Goal: Information Seeking & Learning: Learn about a topic

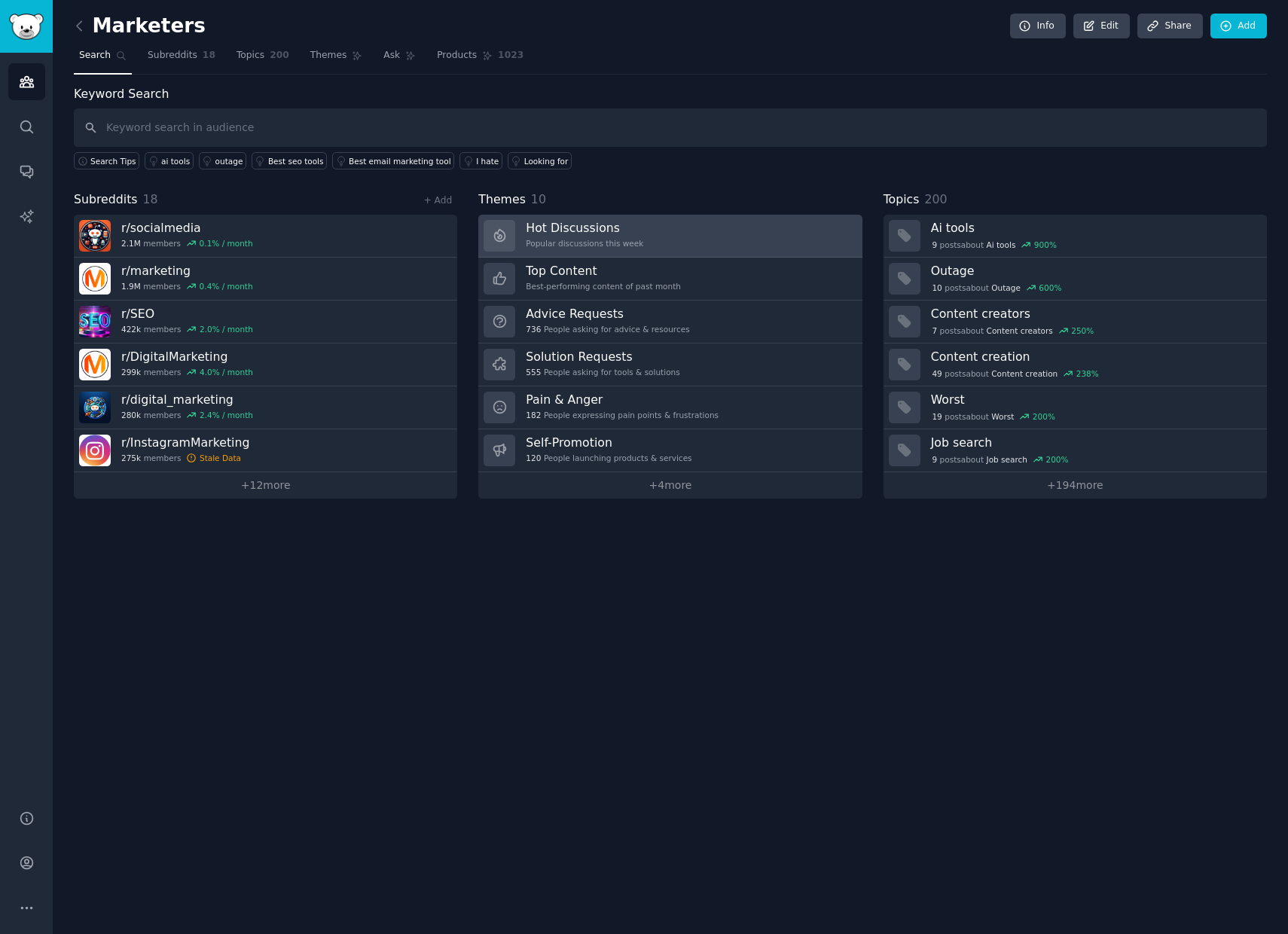
click at [743, 232] on link "Hot Discussions Popular discussions this week" at bounding box center [670, 236] width 384 height 43
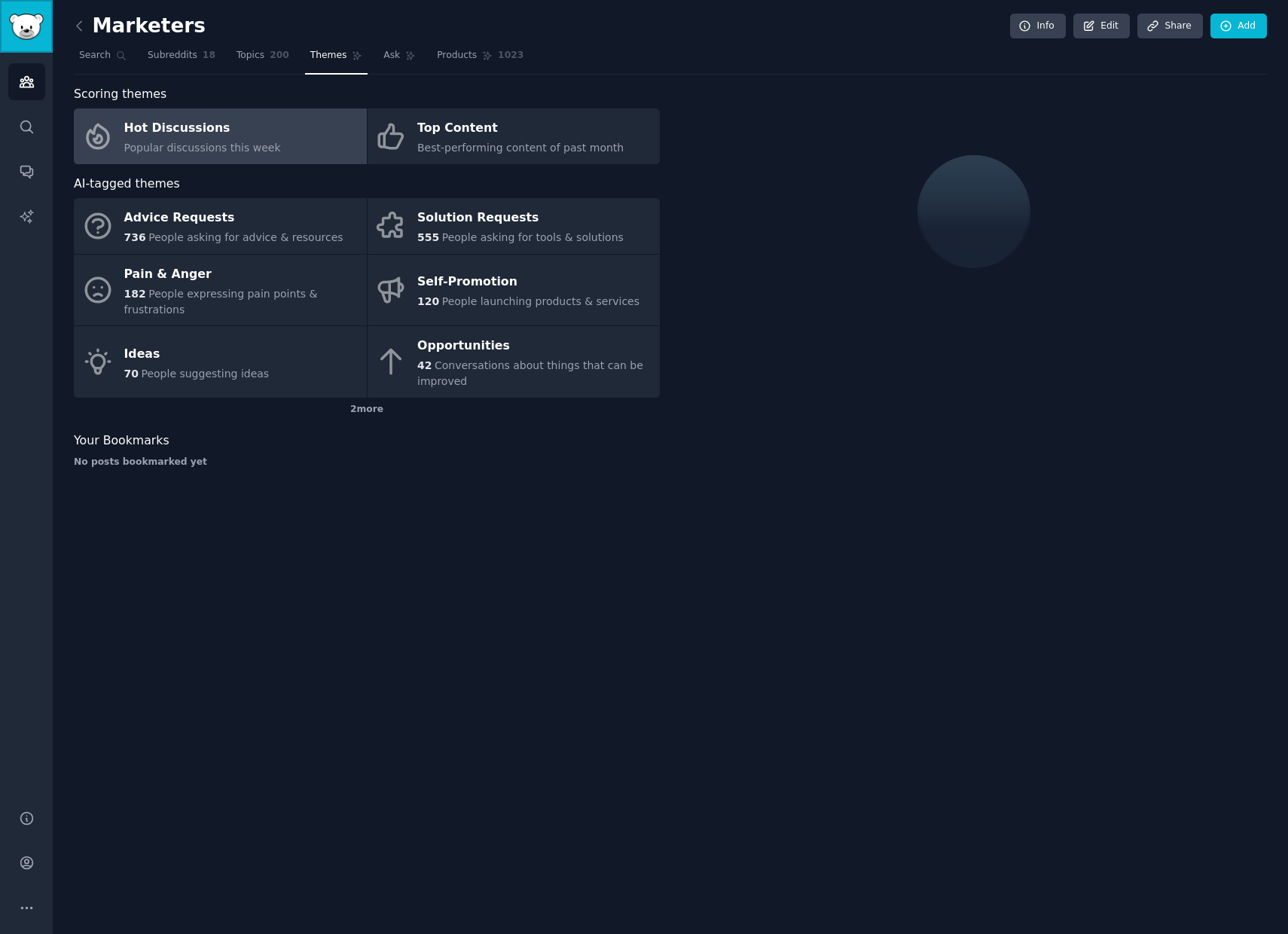
click at [30, 30] on img "Sidebar" at bounding box center [26, 27] width 35 height 27
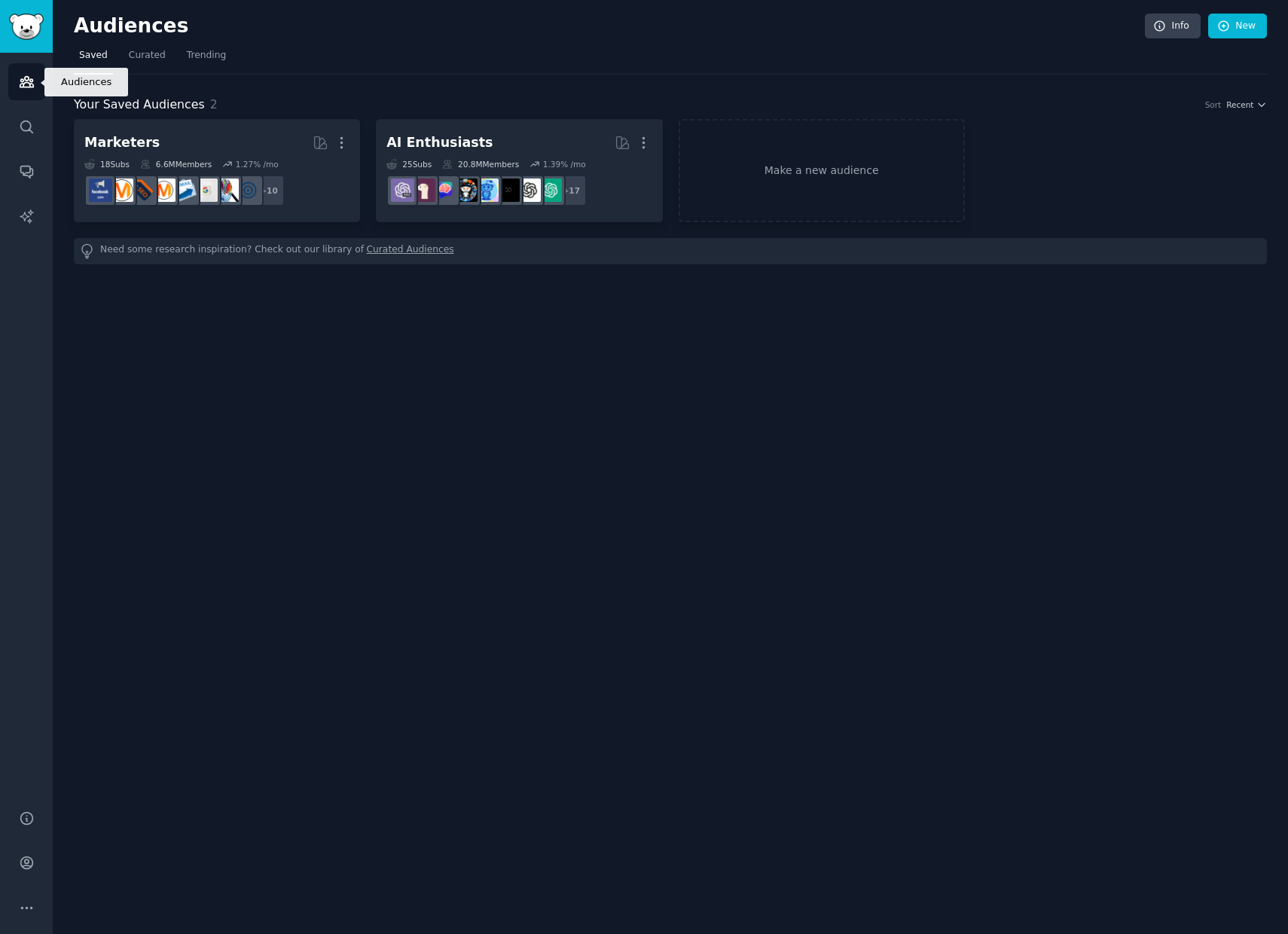
click at [27, 82] on icon "Sidebar" at bounding box center [26, 82] width 14 height 10
click at [24, 120] on icon "Sidebar" at bounding box center [27, 127] width 16 height 16
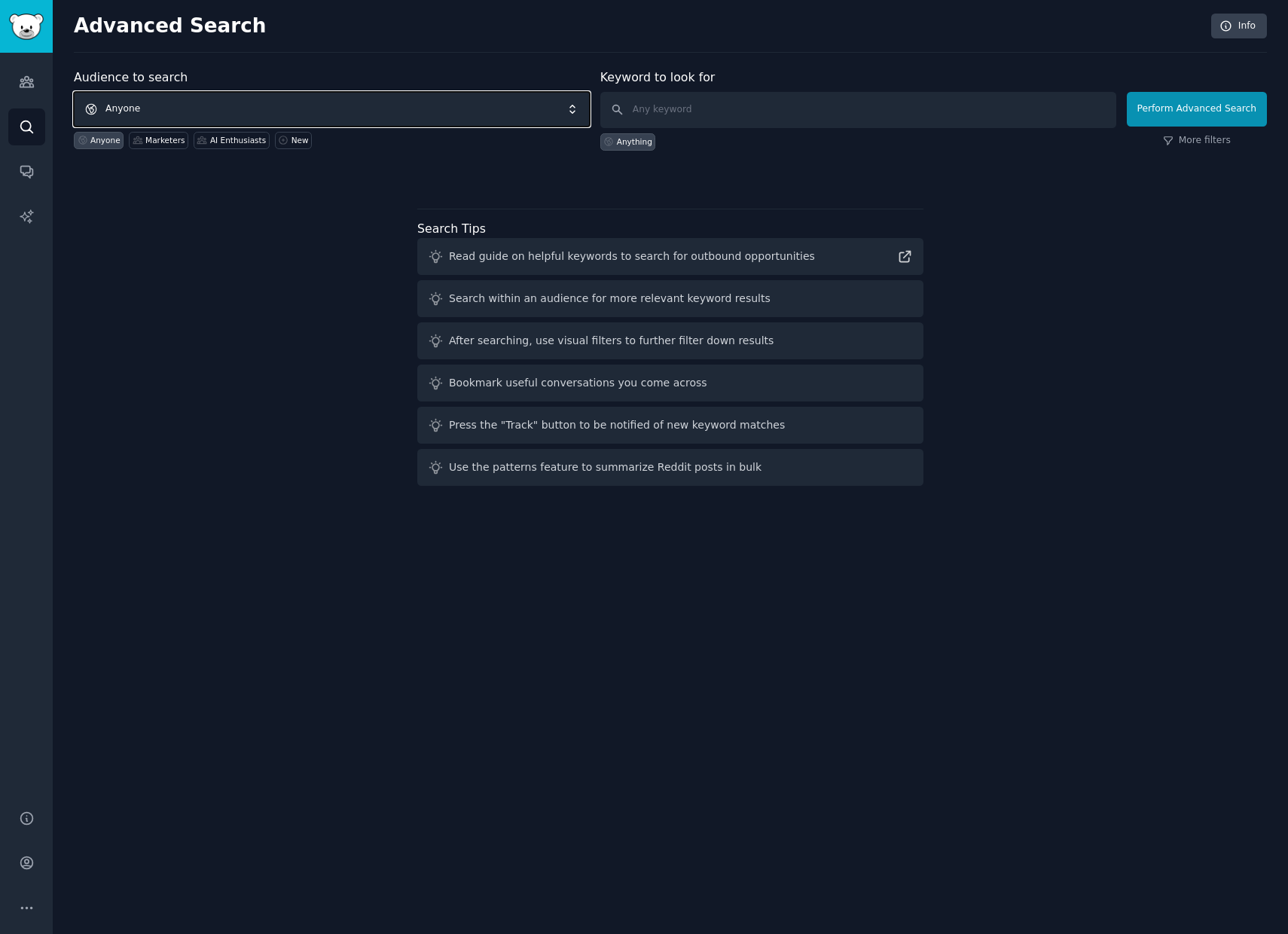
click at [274, 113] on span "Anyone" at bounding box center [332, 109] width 516 height 35
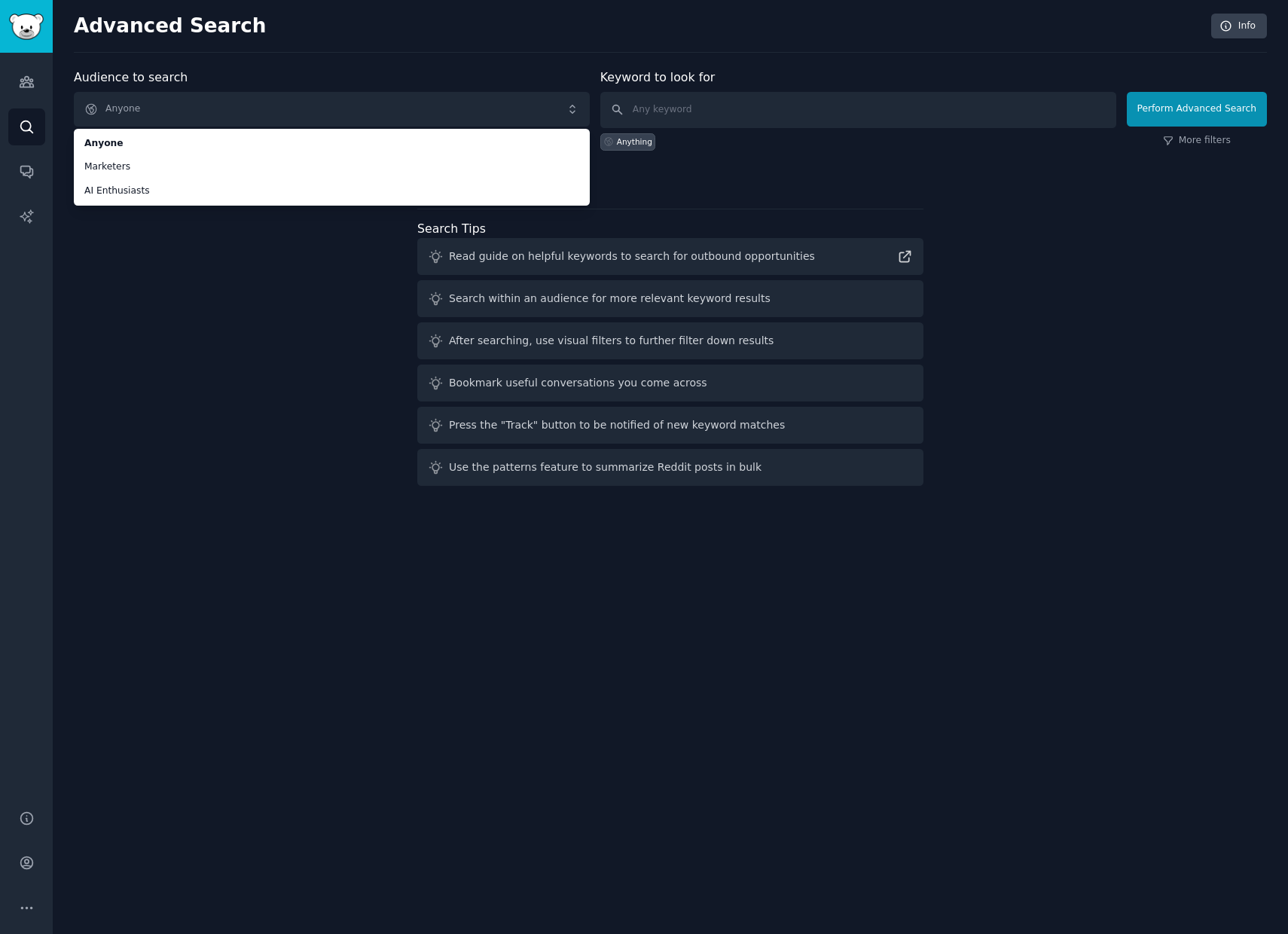
click at [718, 157] on div "Audience to search Anyone Anyone Marketers AI Enthusiasts Anyone Marketers AI E…" at bounding box center [670, 125] width 1193 height 113
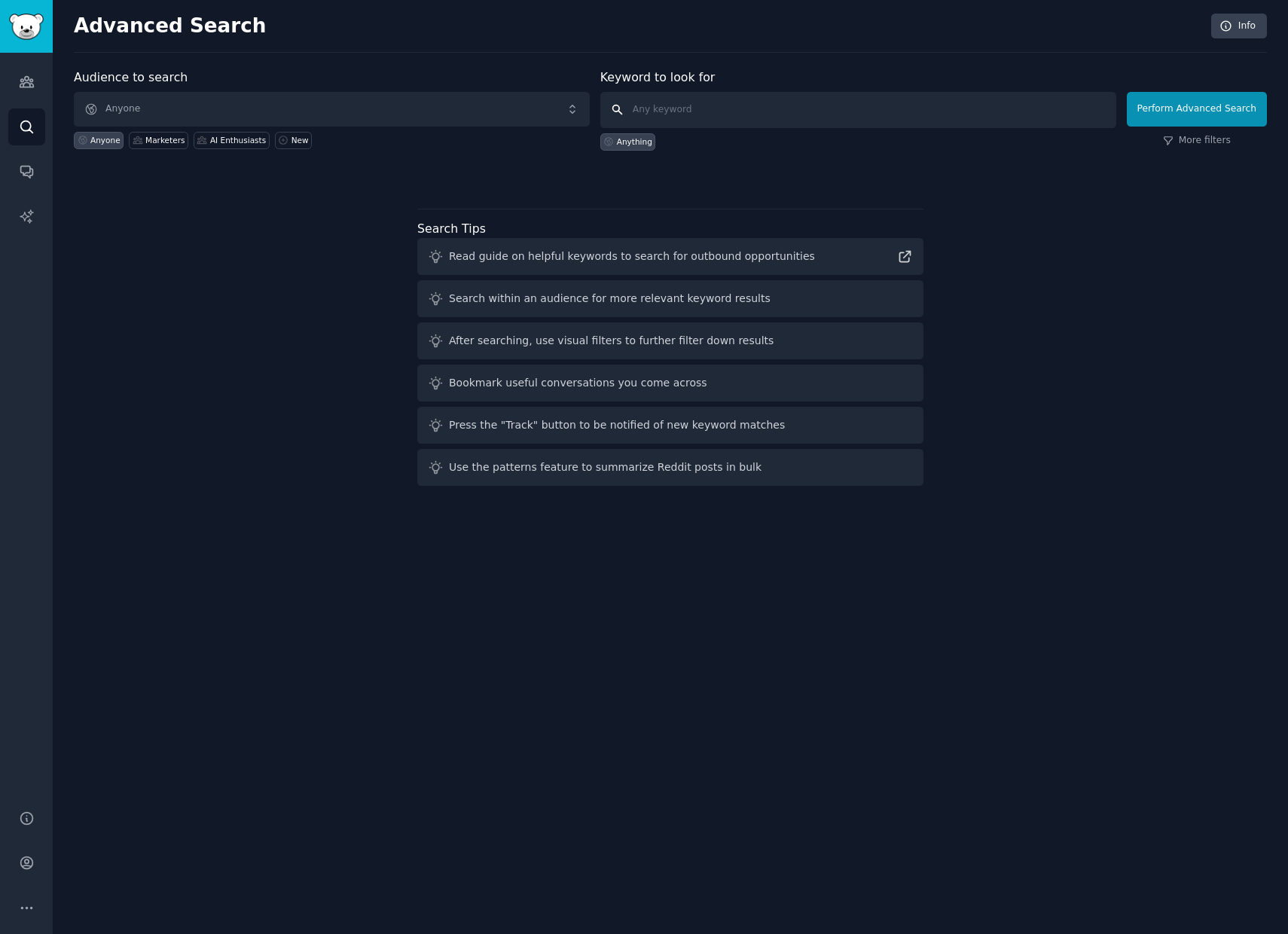
click at [709, 114] on input "text" at bounding box center [858, 109] width 516 height 36
click at [12, 165] on link "Conversations" at bounding box center [27, 171] width 37 height 37
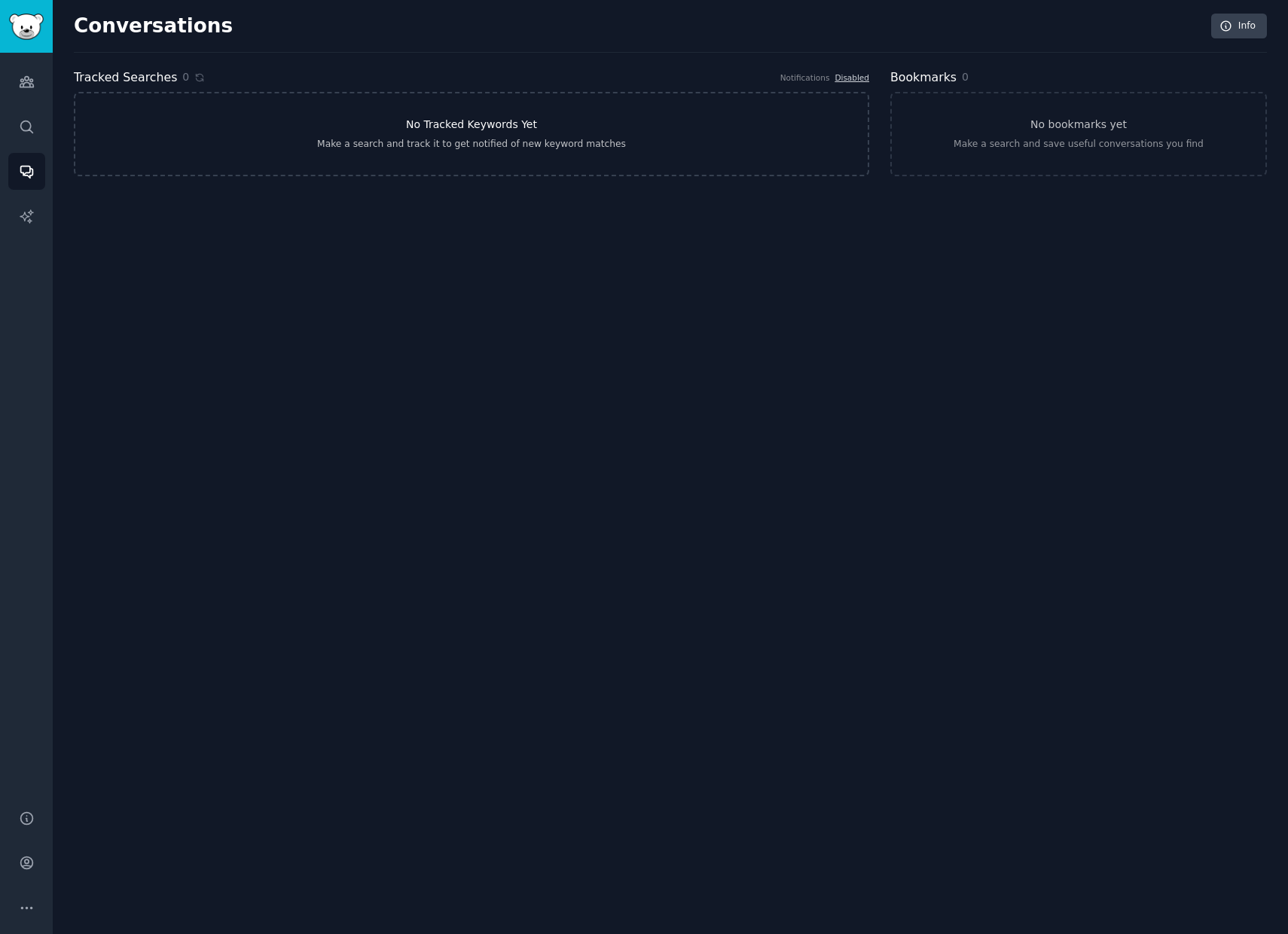
click at [524, 123] on h3 "No Tracked Keywords Yet" at bounding box center [471, 125] width 131 height 16
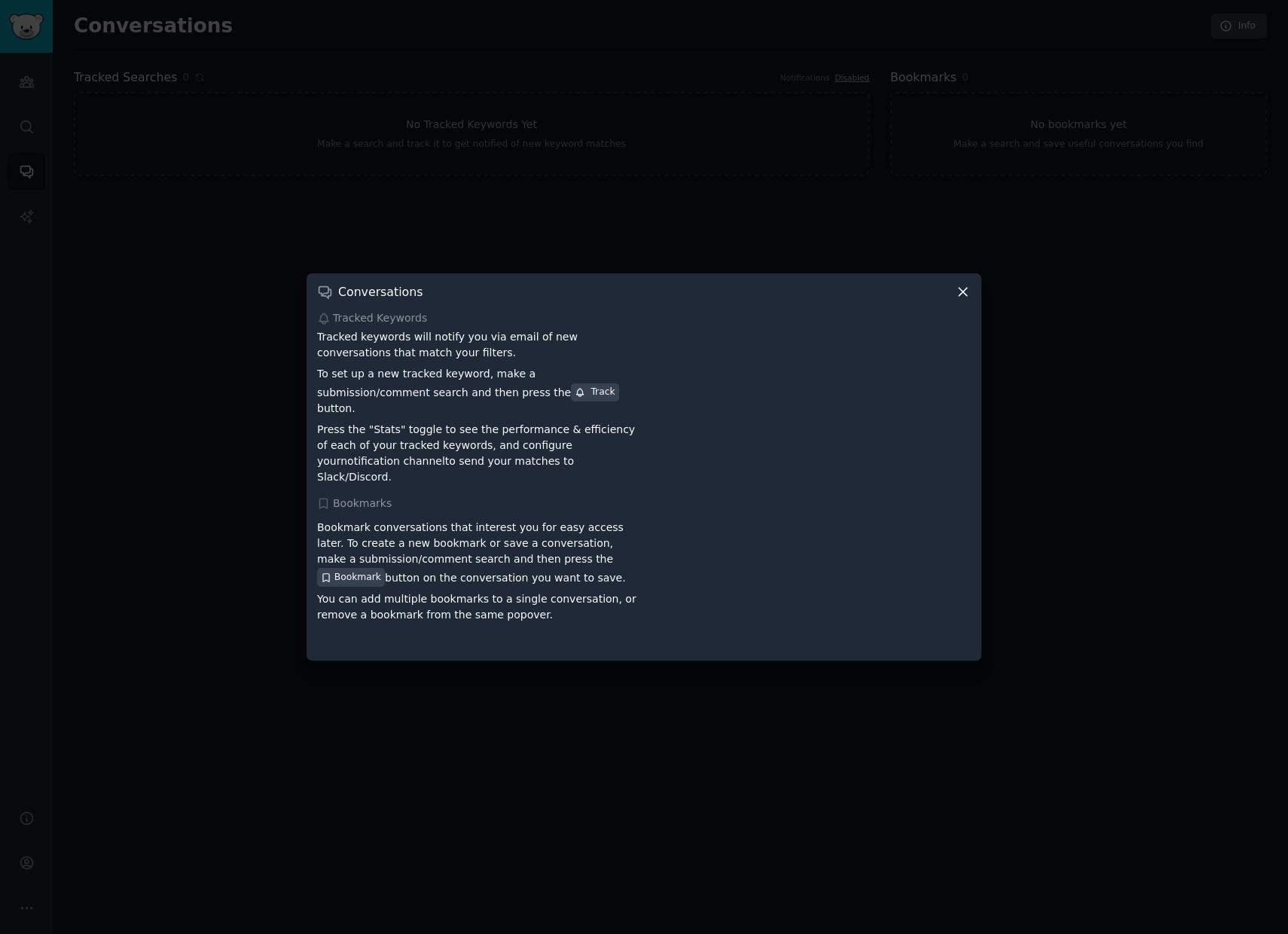
click at [957, 292] on div "Conversations Tracked Keywords Tracked keywords will notify you via email of ne…" at bounding box center [644, 467] width 675 height 386
click at [961, 296] on icon at bounding box center [963, 292] width 16 height 16
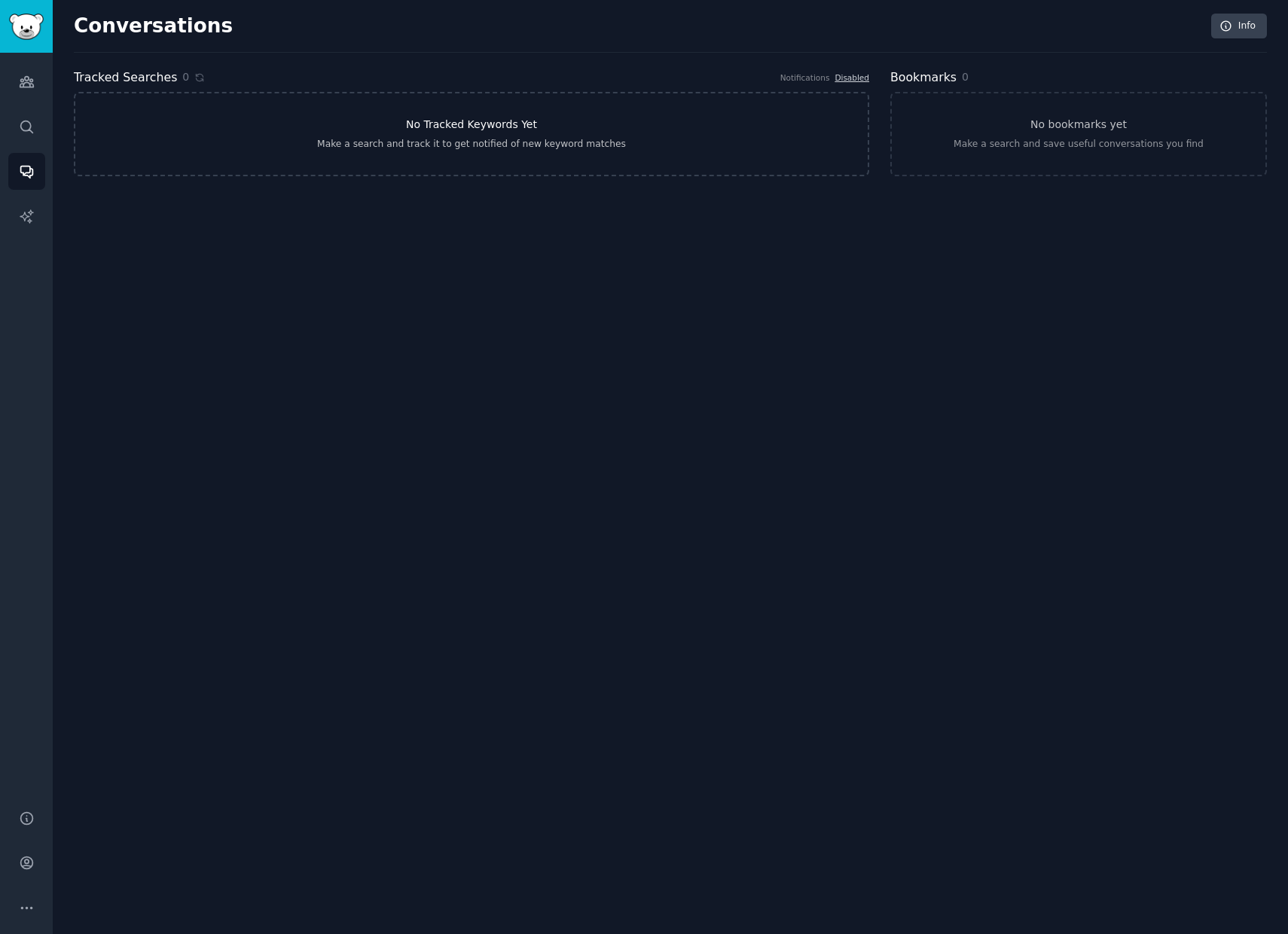
click at [377, 171] on link "No Tracked Keywords Yet Make a search and track it to get notified of new keywo…" at bounding box center [471, 134] width 796 height 84
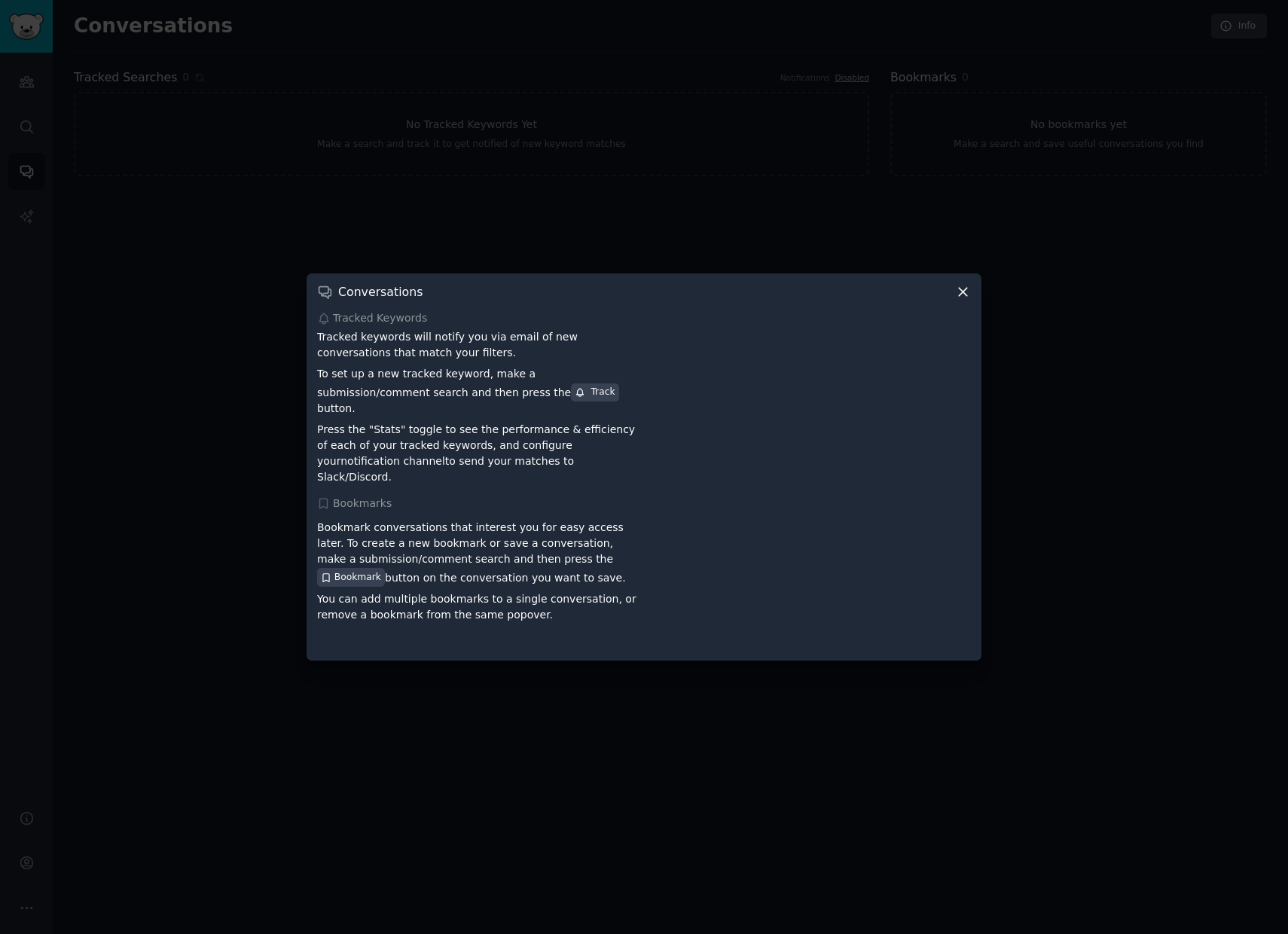
click at [955, 300] on icon at bounding box center [963, 292] width 16 height 16
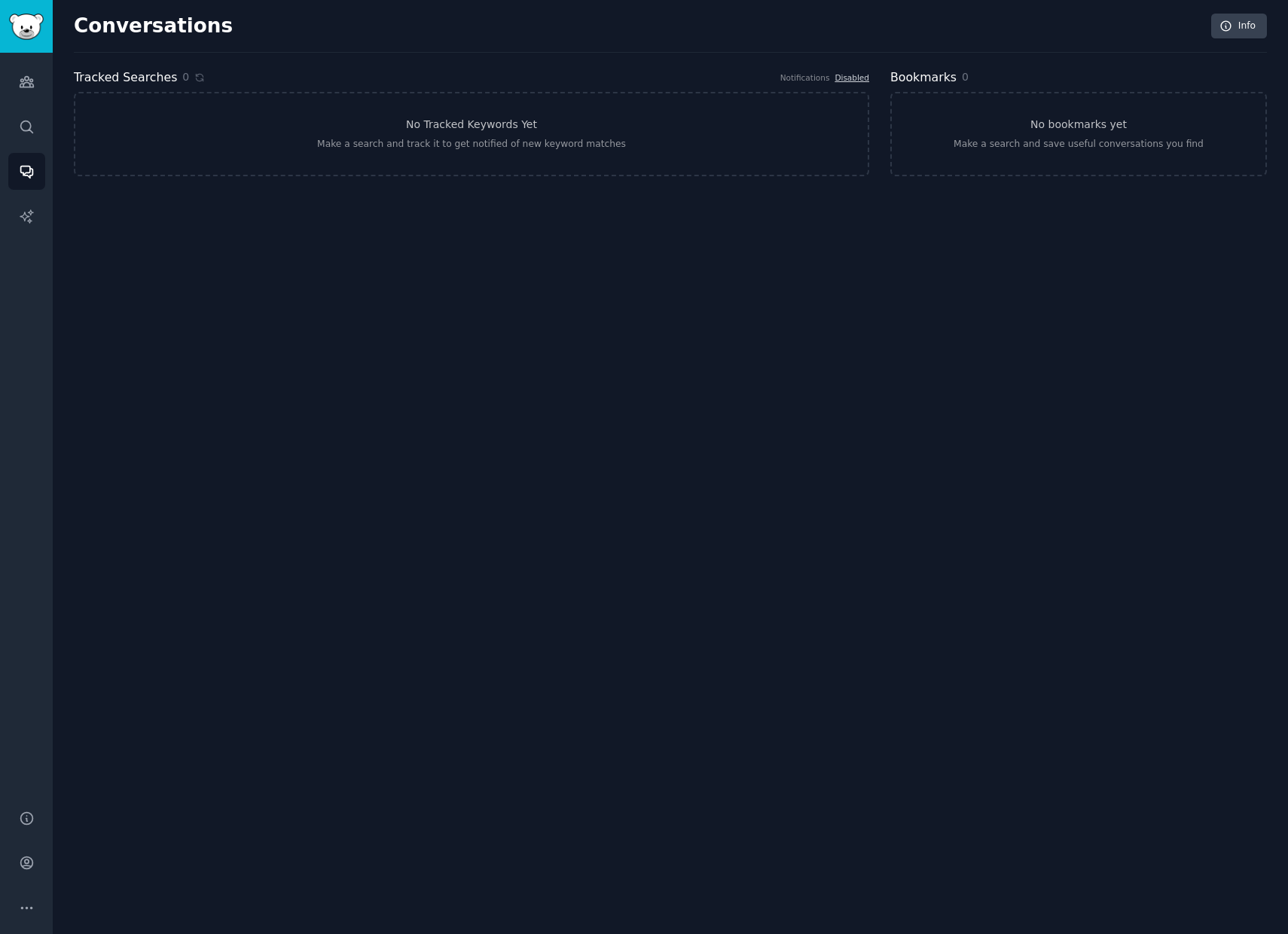
click at [45, 209] on div "Audiences Search Conversations AI Reports" at bounding box center [27, 422] width 53 height 739
click at [39, 210] on link "AI Reports" at bounding box center [27, 216] width 37 height 37
click at [362, 128] on link "No AI reports yet Make any search, then go to the "Patterns" or "Ask" tab to ma…" at bounding box center [471, 134] width 796 height 84
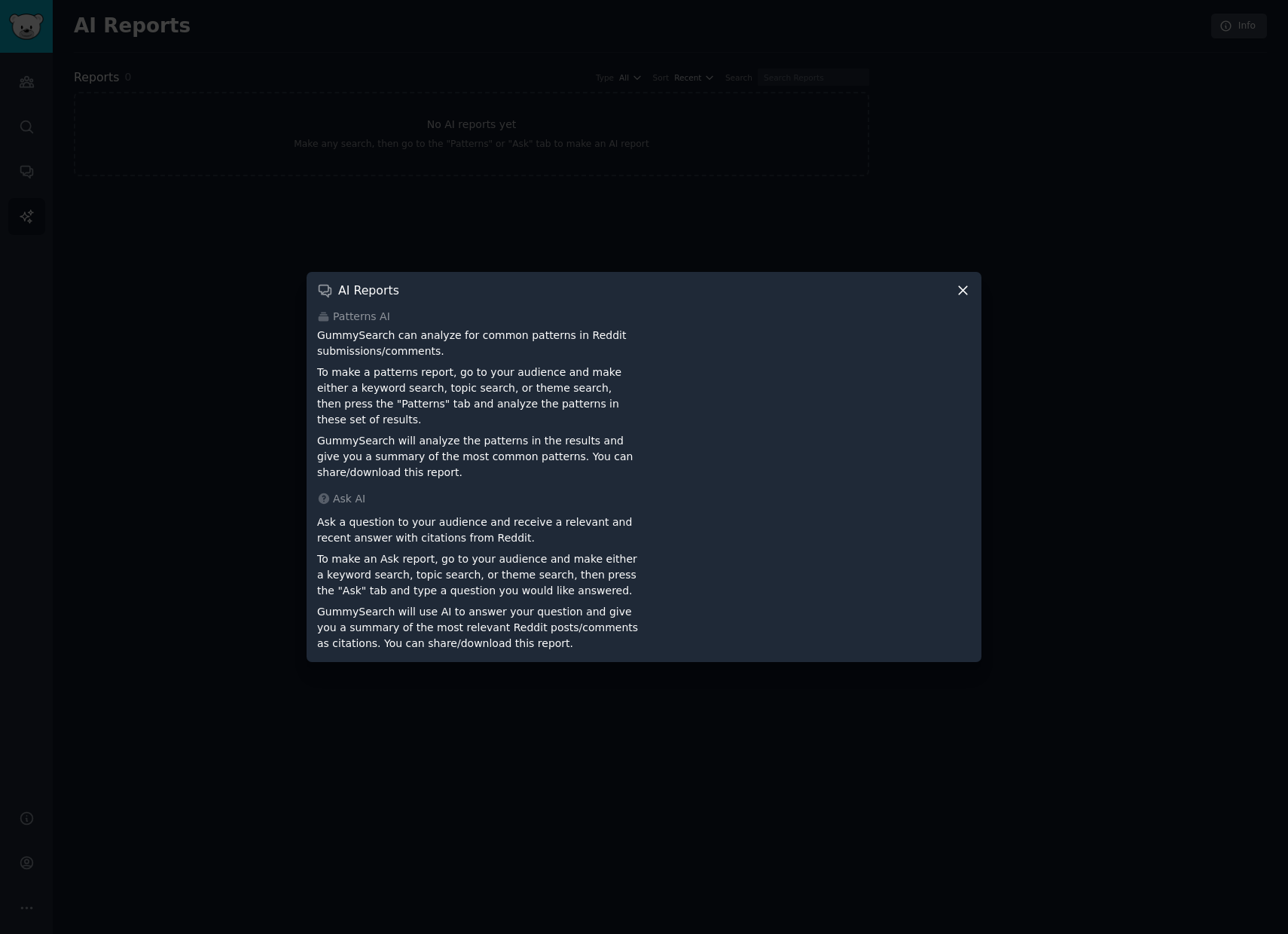
click at [970, 293] on icon at bounding box center [963, 290] width 16 height 16
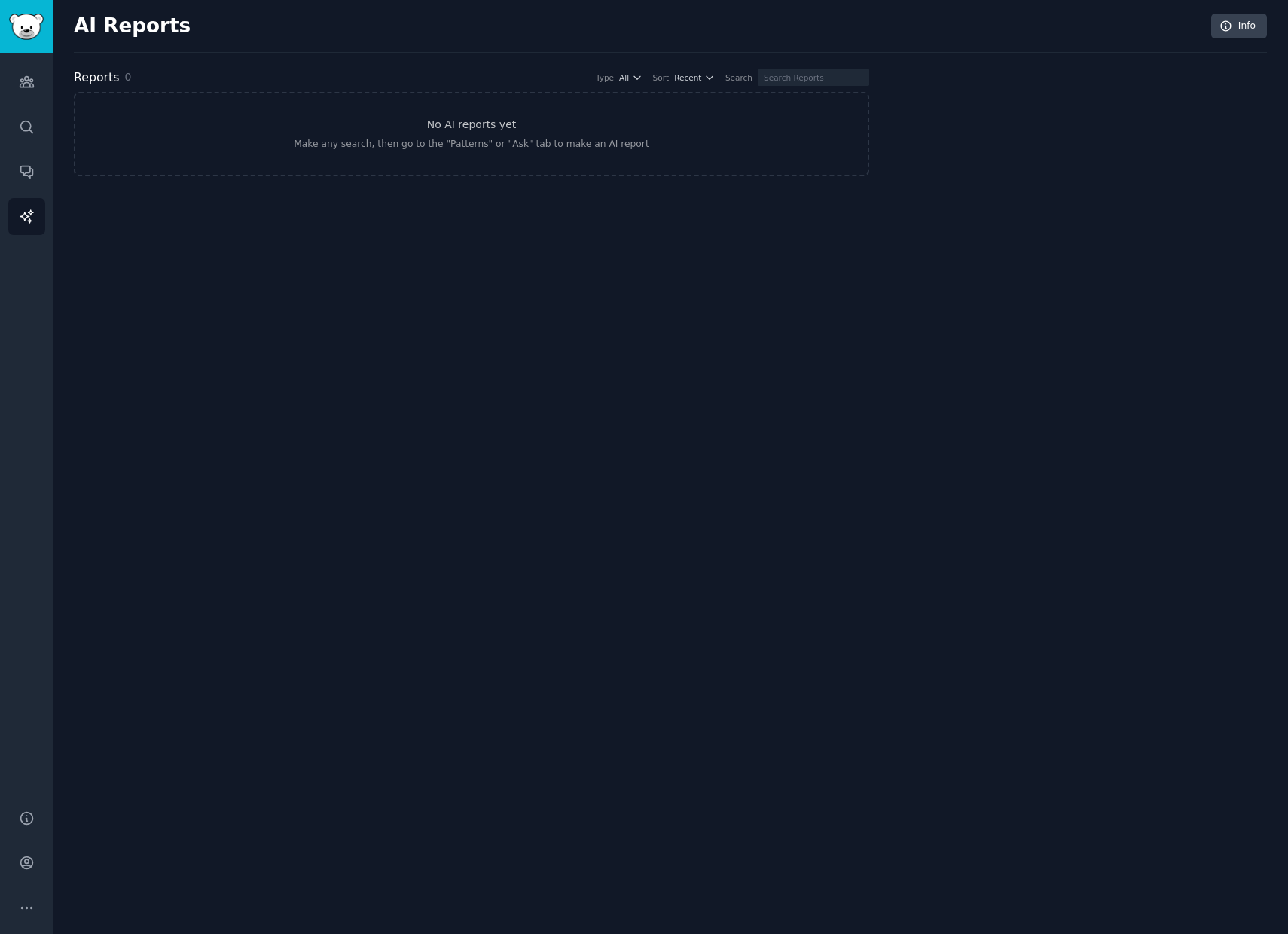
click at [50, 133] on div "Audiences Search Conversations AI Reports" at bounding box center [27, 422] width 53 height 739
click at [33, 89] on link "Audiences" at bounding box center [27, 82] width 37 height 37
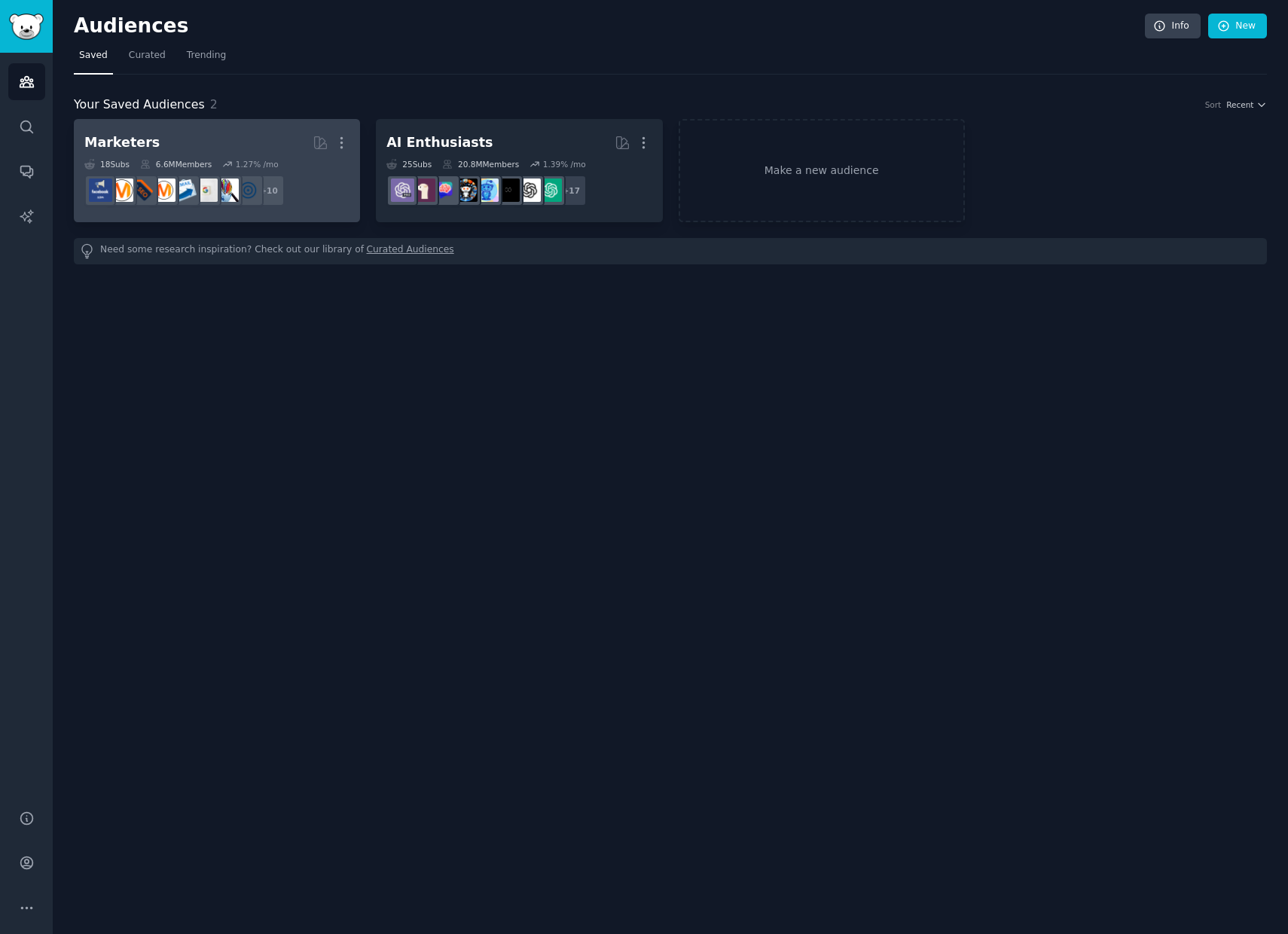
click at [191, 154] on h2 "Marketers More" at bounding box center [217, 142] width 265 height 27
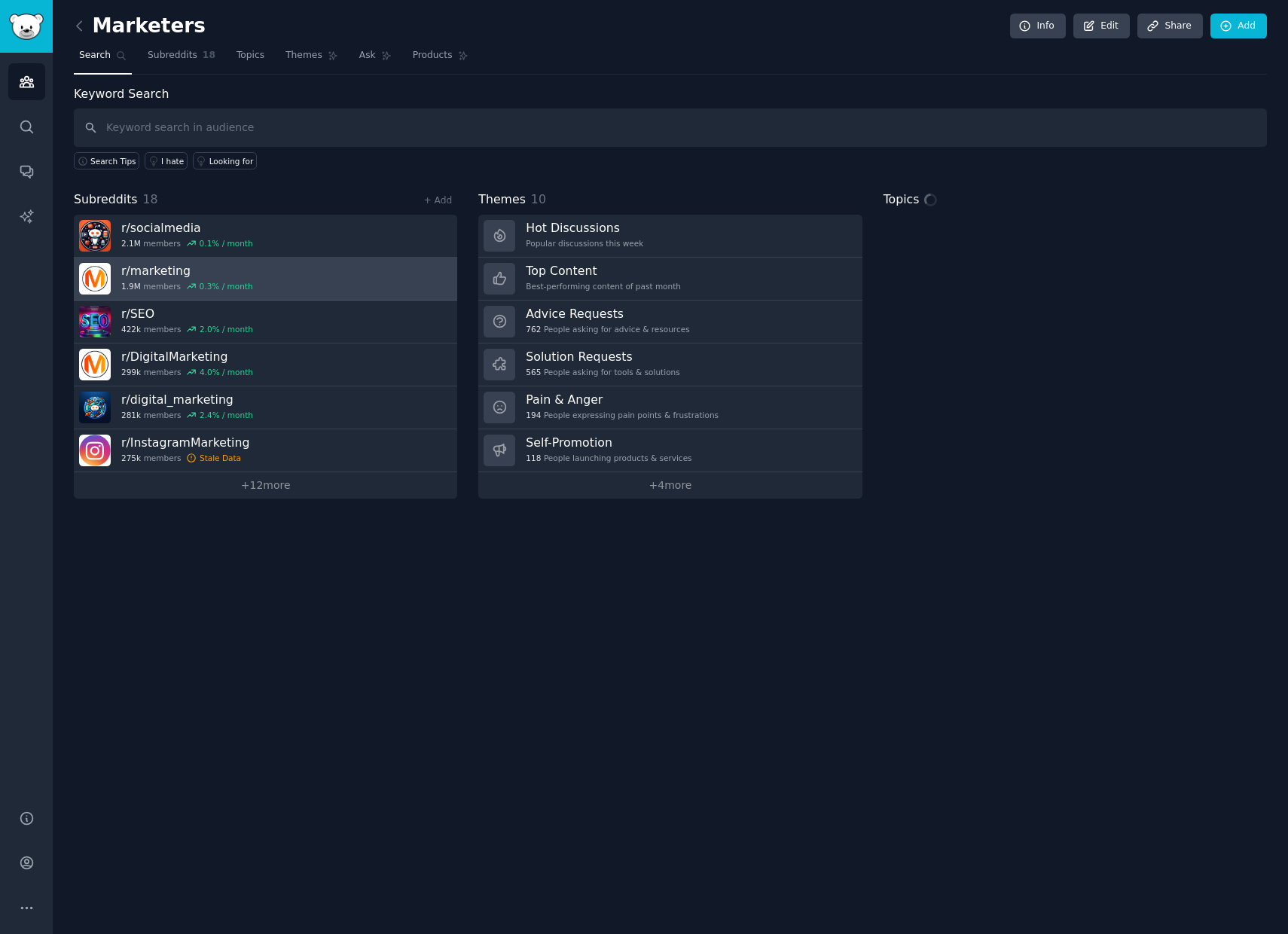
click at [225, 274] on h3 "r/ marketing" at bounding box center [187, 271] width 132 height 16
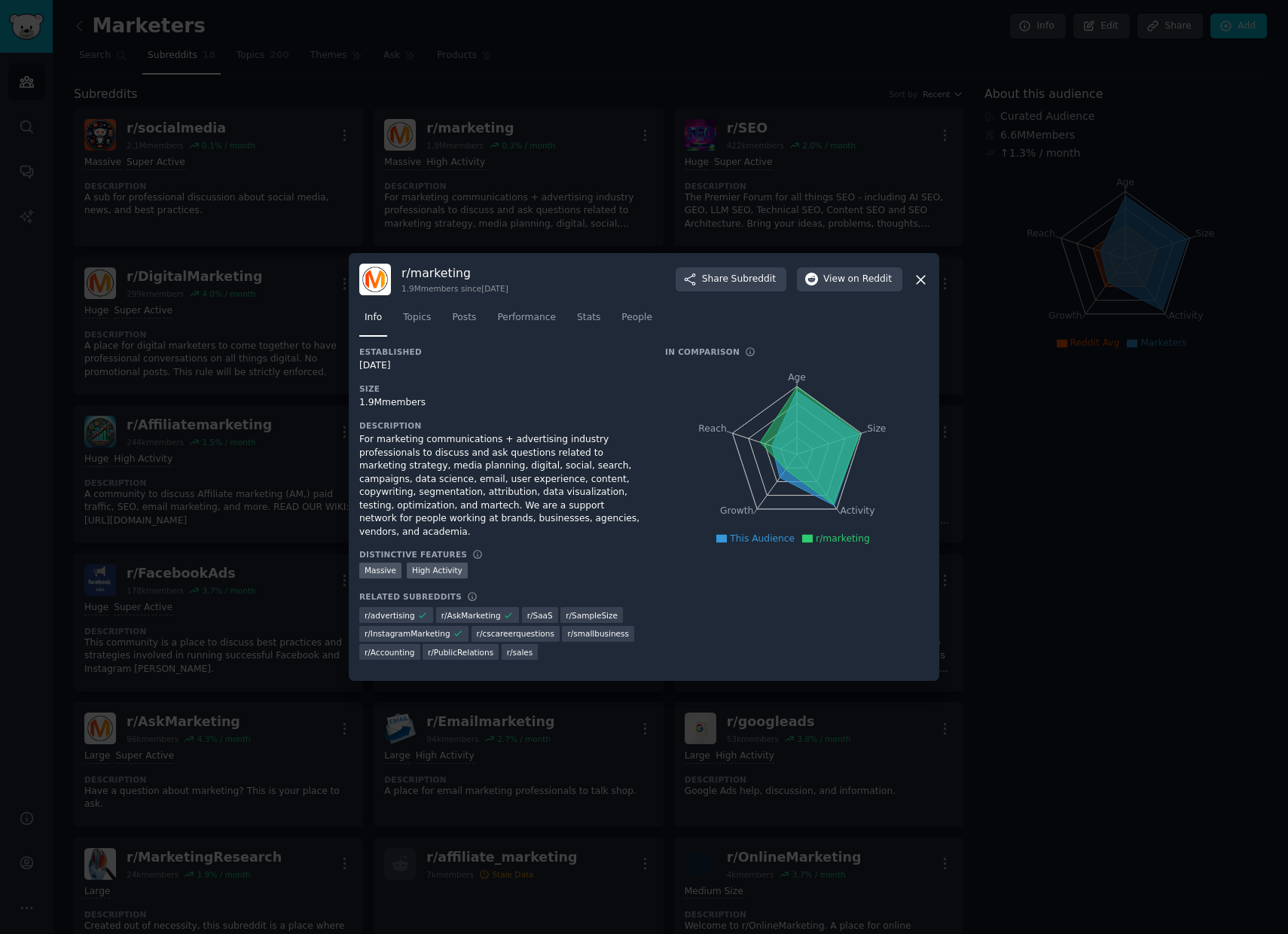
click at [928, 279] on div "r/ marketing 1.9M members since 03/23/2008 Share Subreddit View on Reddit Info …" at bounding box center [644, 467] width 591 height 428
click at [924, 279] on icon at bounding box center [921, 280] width 16 height 16
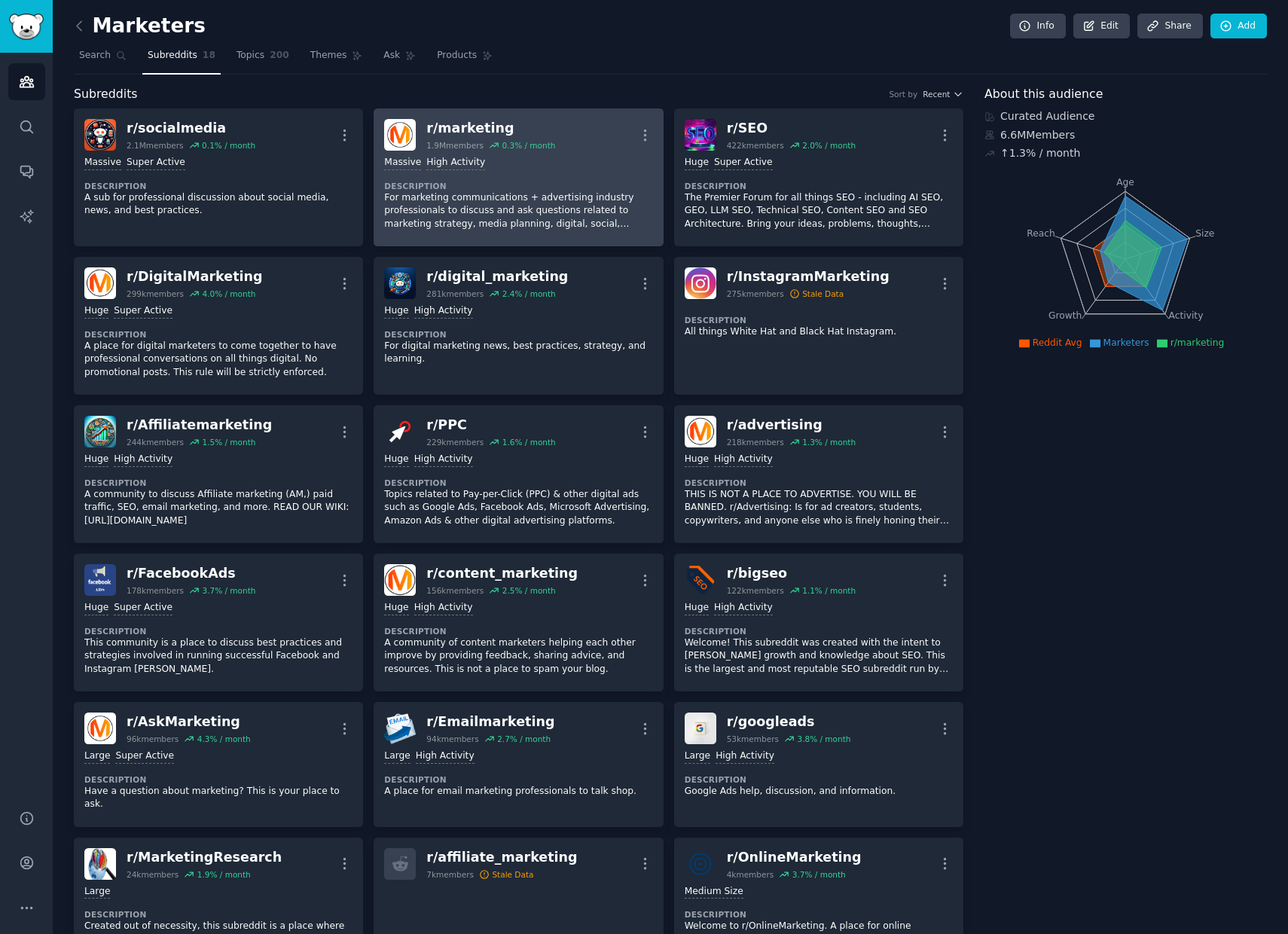
click at [574, 184] on dt "Description" at bounding box center [518, 186] width 268 height 10
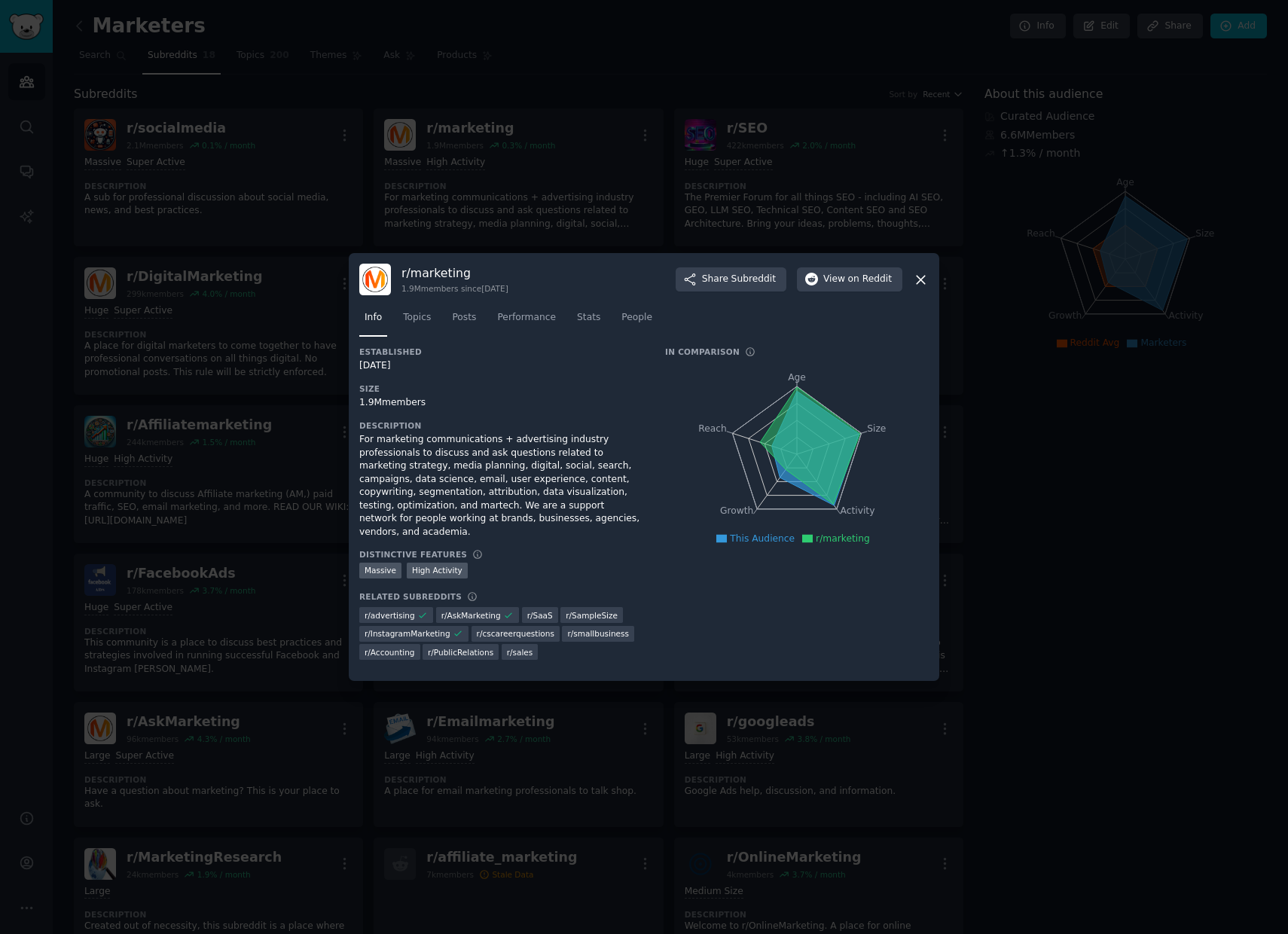
click at [913, 286] on icon at bounding box center [921, 280] width 16 height 16
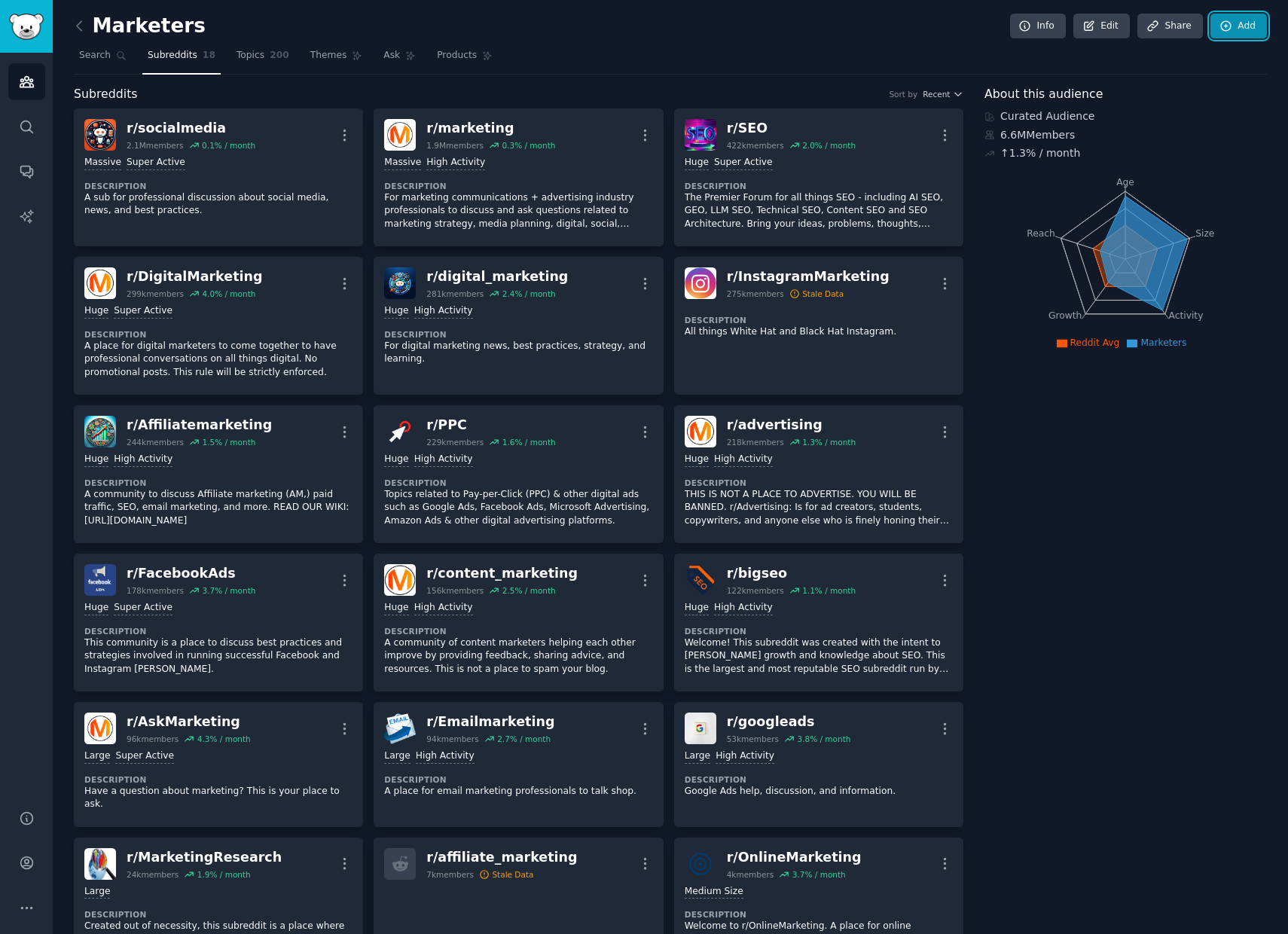
click at [1244, 30] on link "Add" at bounding box center [1239, 27] width 56 height 26
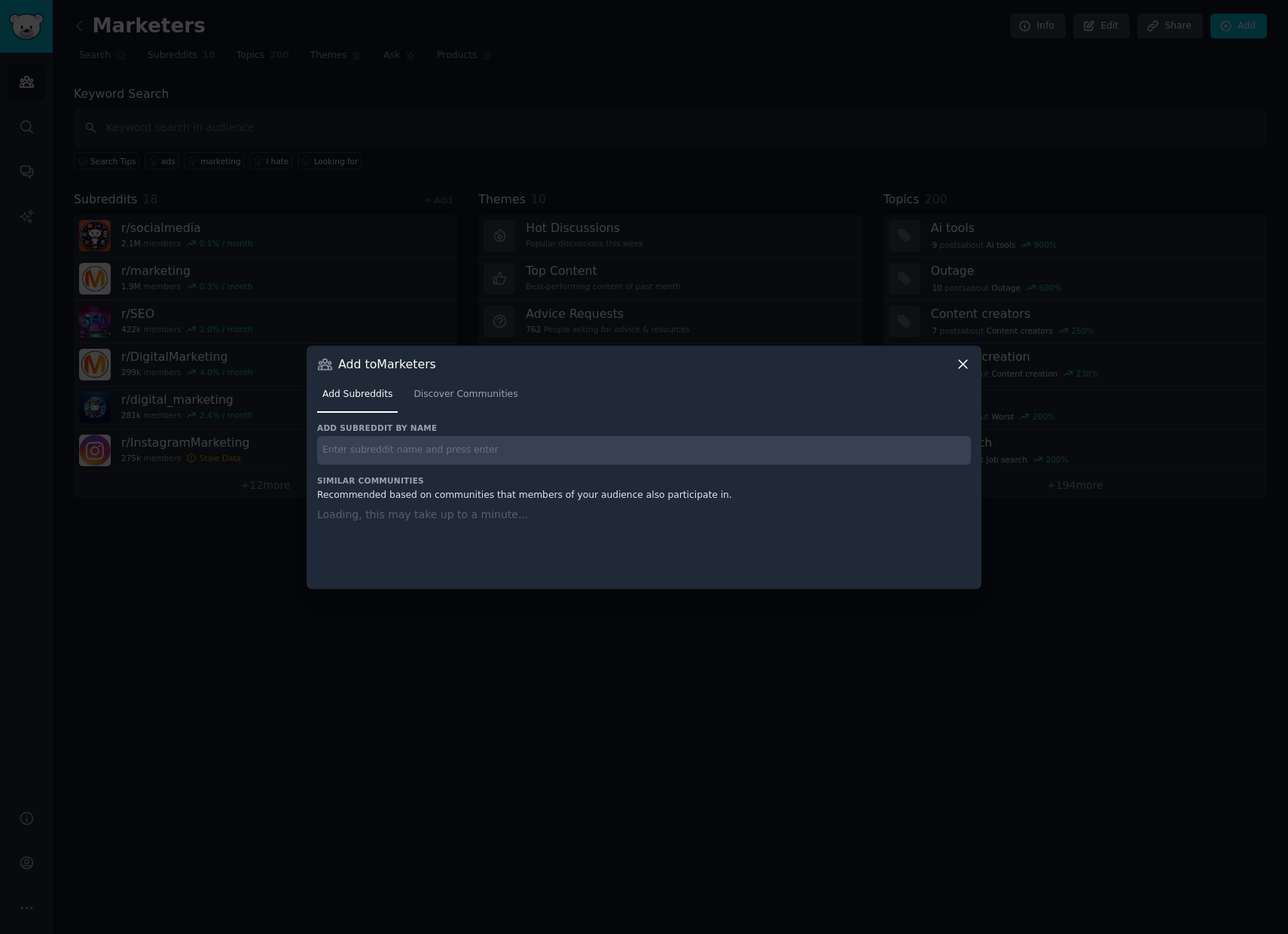
click at [527, 458] on input "text" at bounding box center [644, 451] width 654 height 30
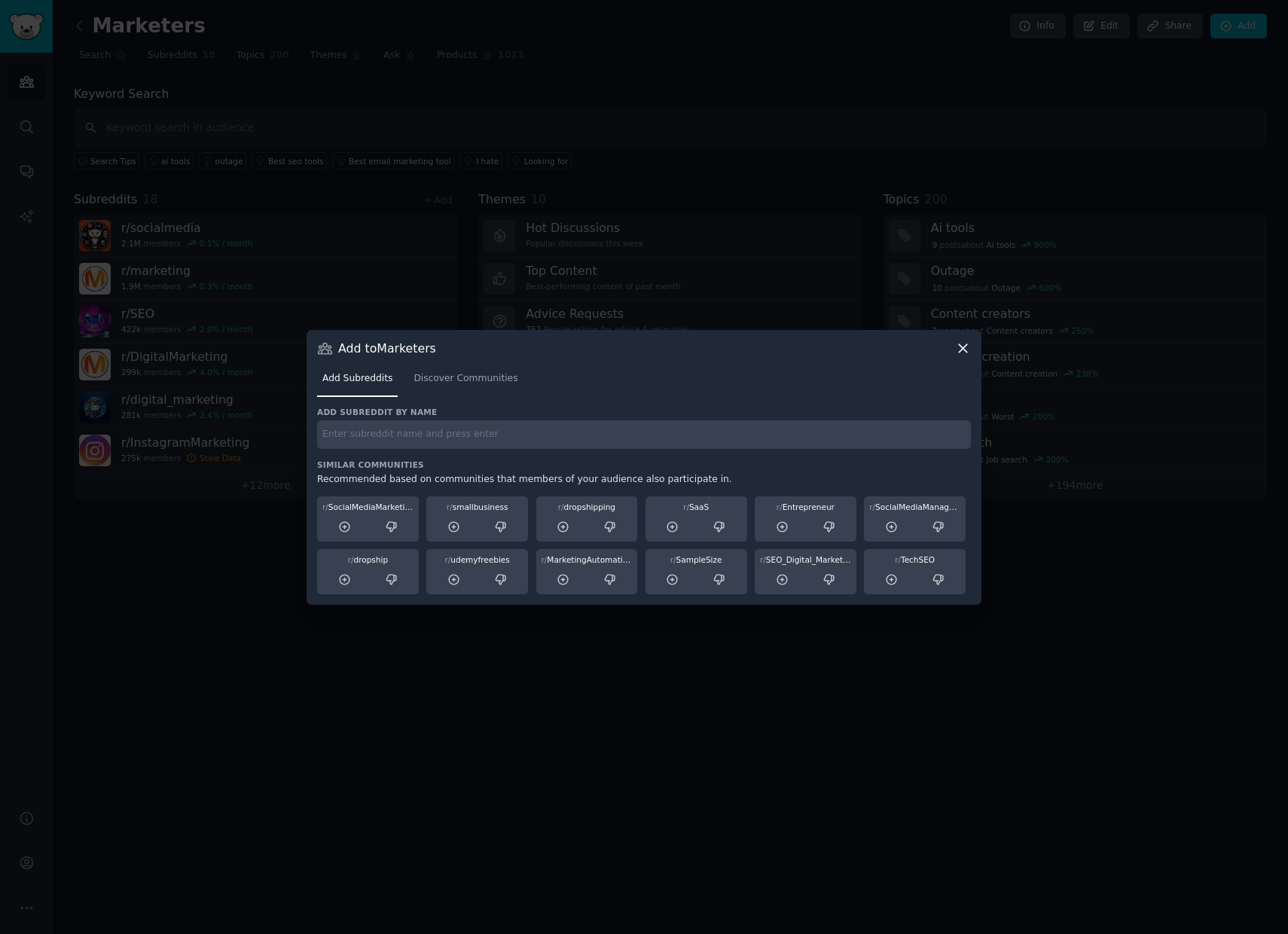
click at [962, 364] on div "Add Subreddits Discover Communities" at bounding box center [644, 382] width 654 height 51
click at [432, 385] on link "Discover Communities" at bounding box center [466, 382] width 114 height 31
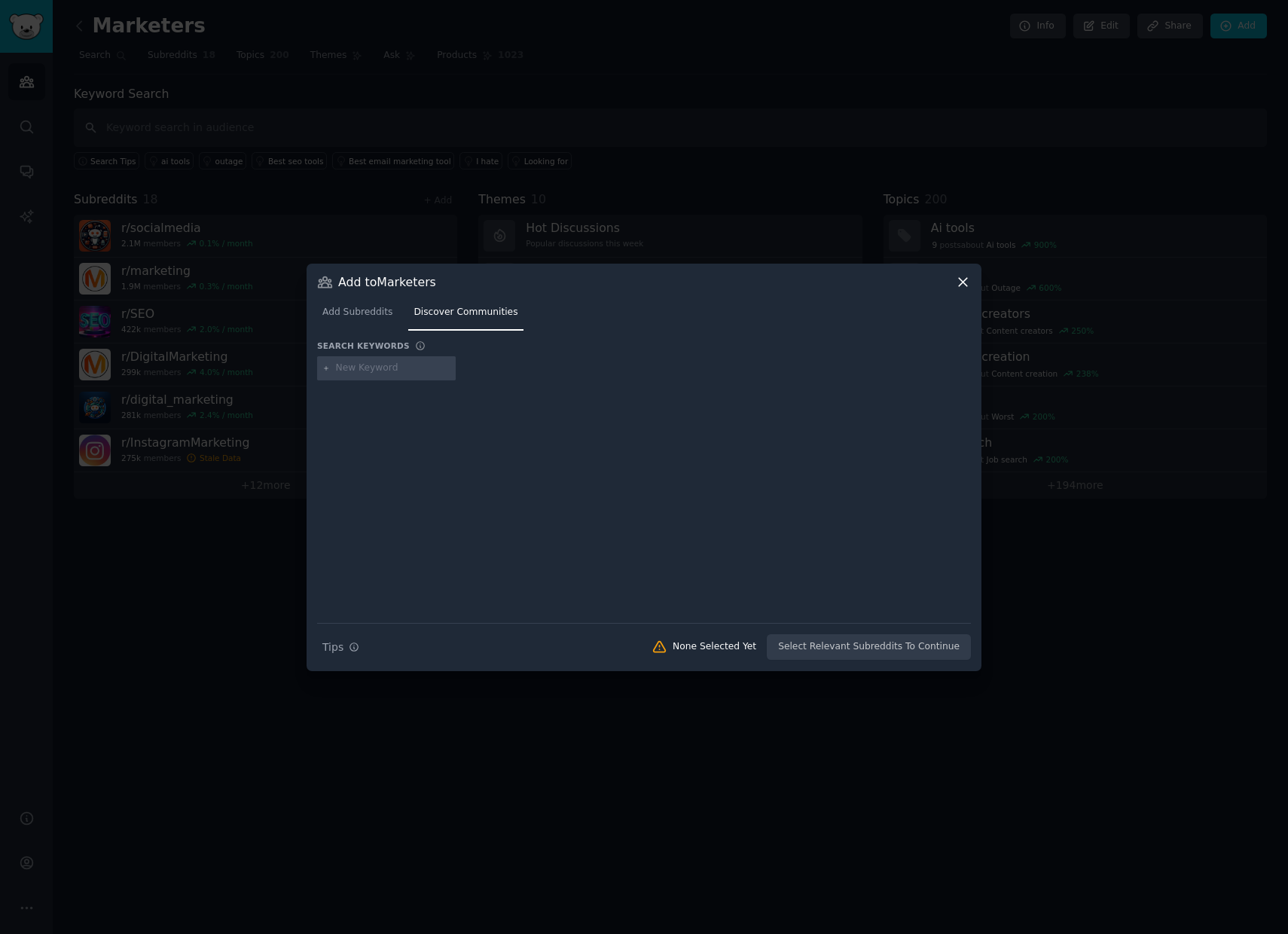
click at [402, 364] on input "text" at bounding box center [393, 368] width 114 height 14
type input "marke"
click at [962, 279] on icon at bounding box center [963, 282] width 16 height 16
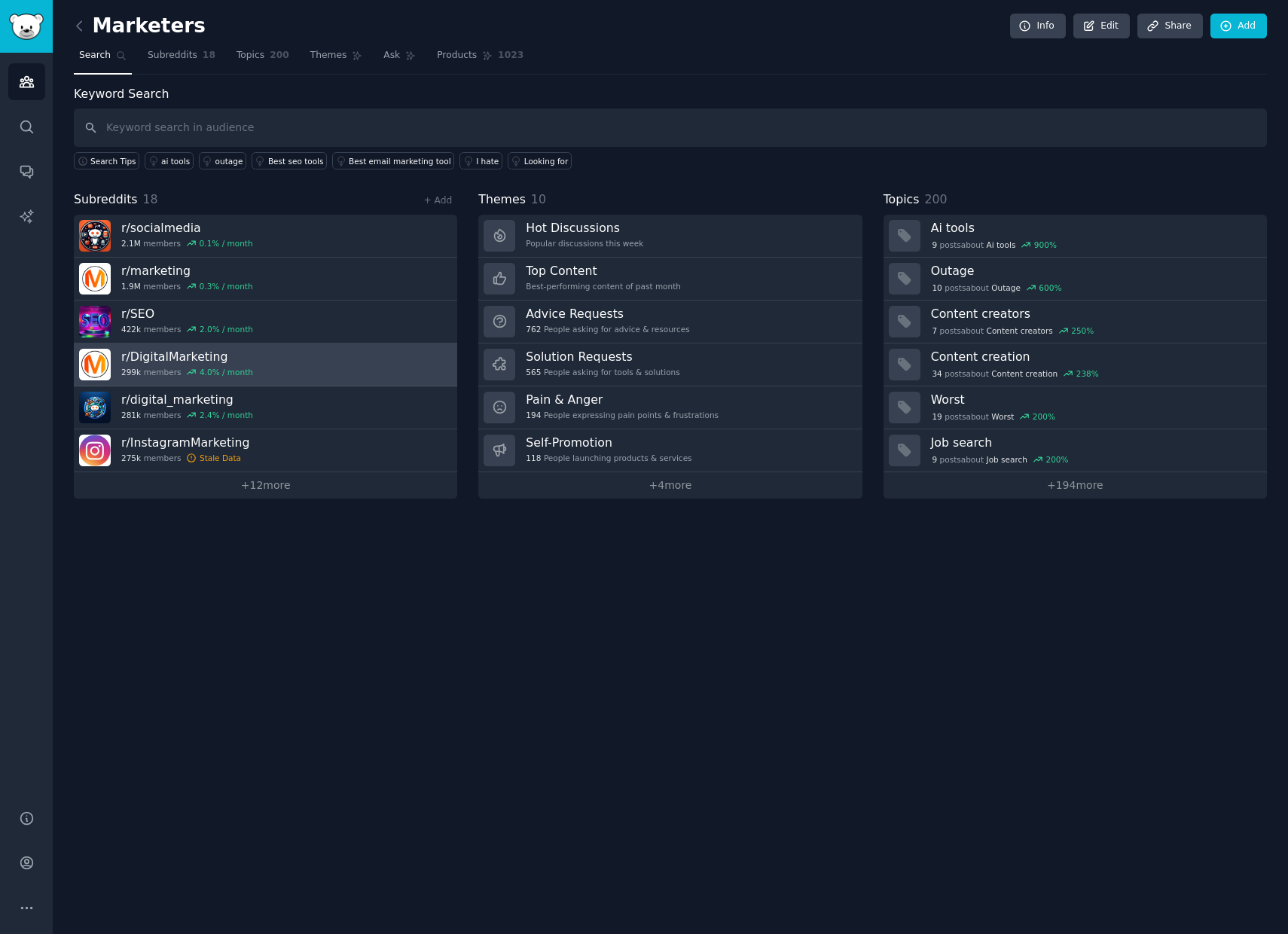
click at [169, 368] on div "299k members 4.0 % / month" at bounding box center [187, 372] width 132 height 10
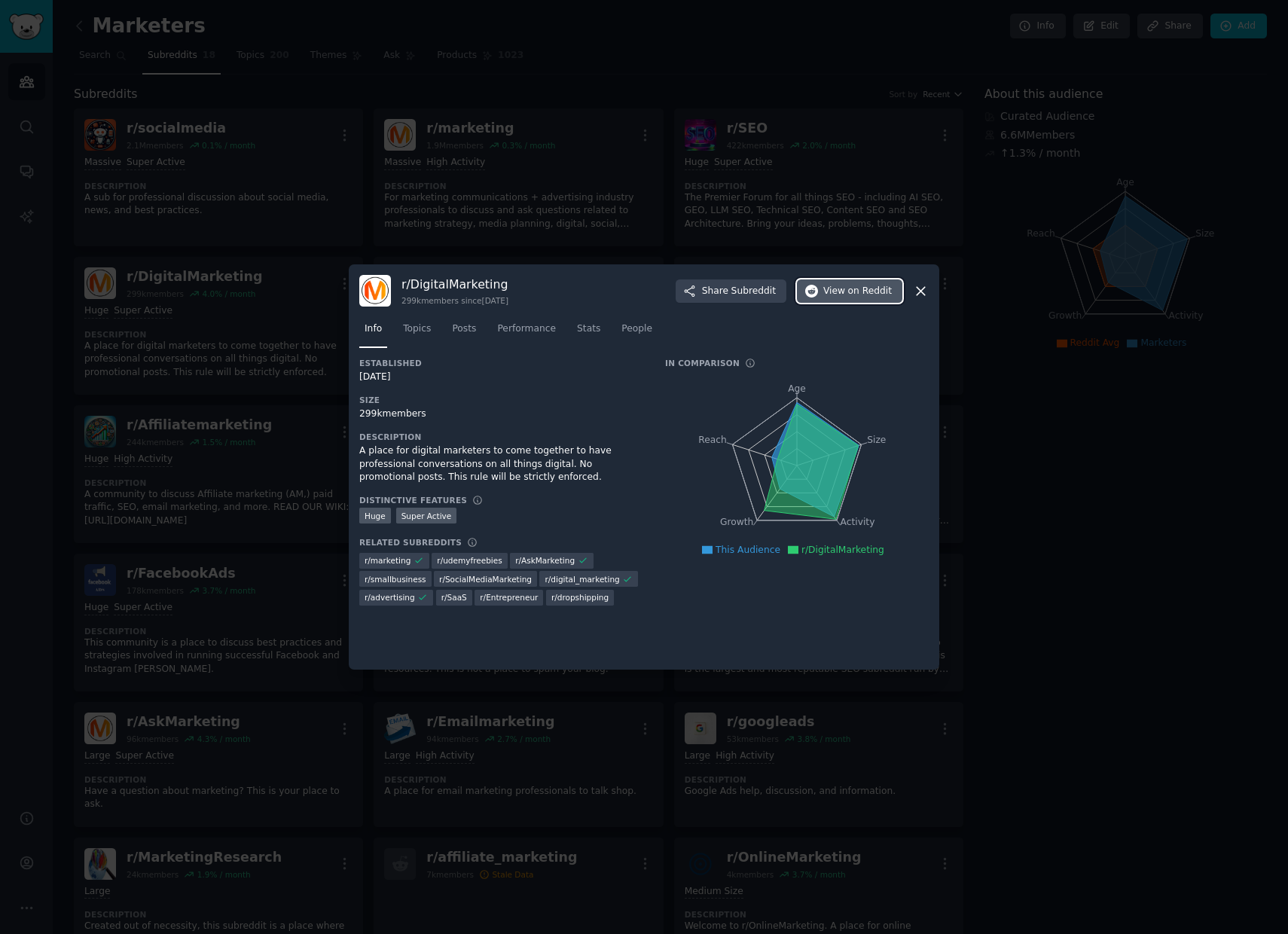
click at [874, 294] on span "on Reddit" at bounding box center [870, 291] width 43 height 14
